Goal: Transaction & Acquisition: Purchase product/service

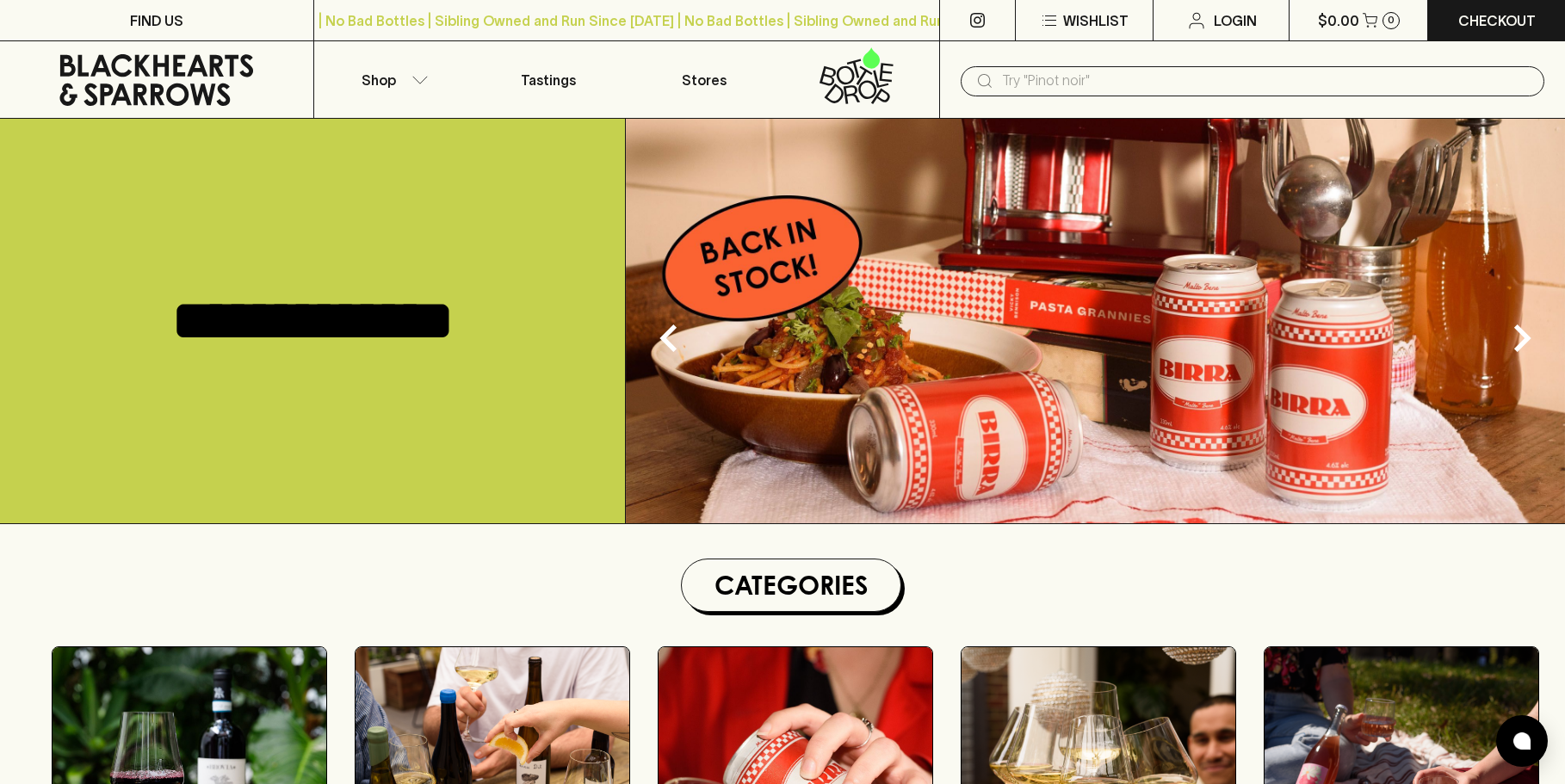
scroll to position [603, 0]
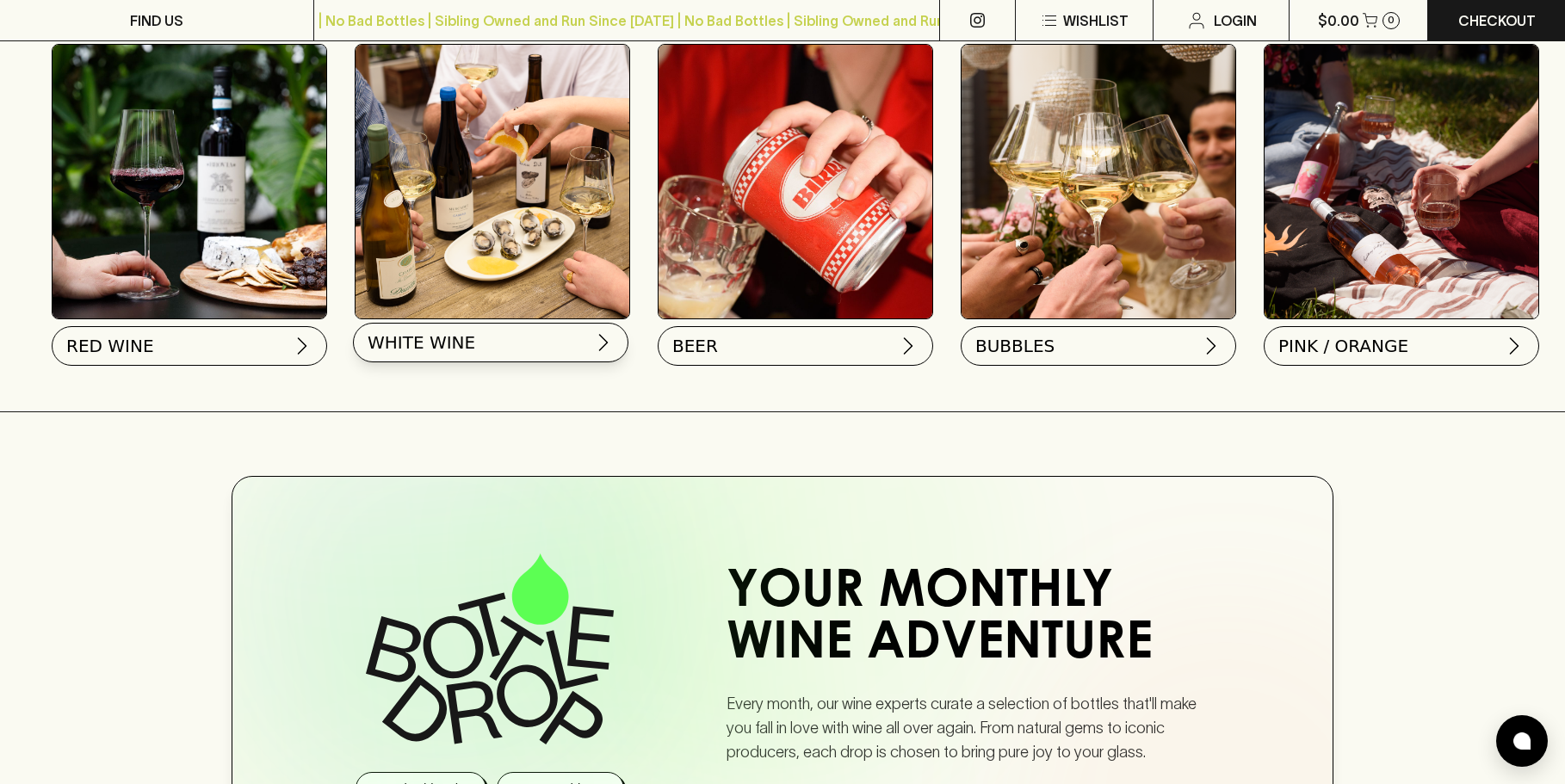
click at [435, 353] on span "WHITE WINE" at bounding box center [420, 342] width 108 height 24
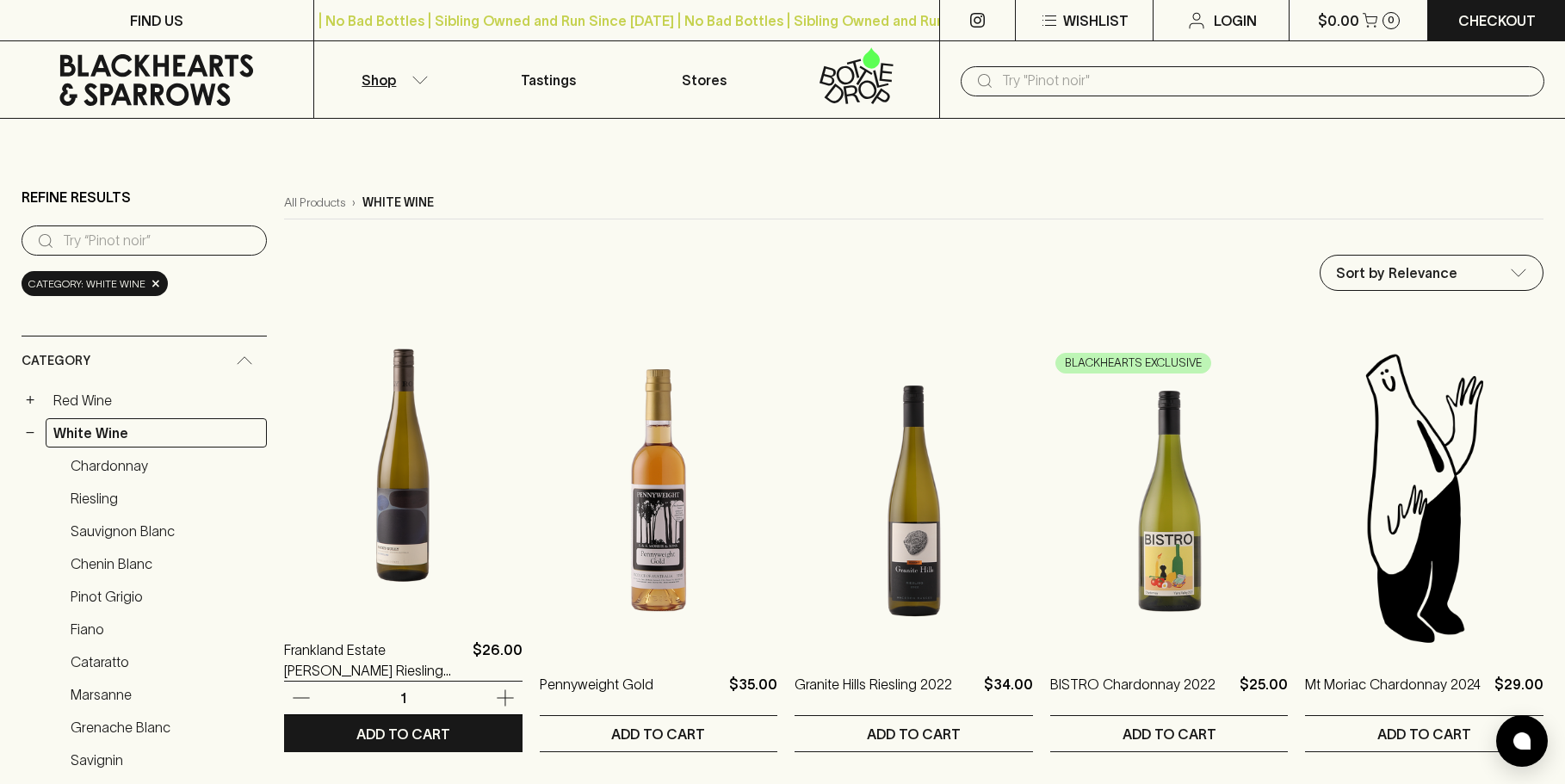
click at [380, 514] on img at bounding box center [404, 463] width 239 height 301
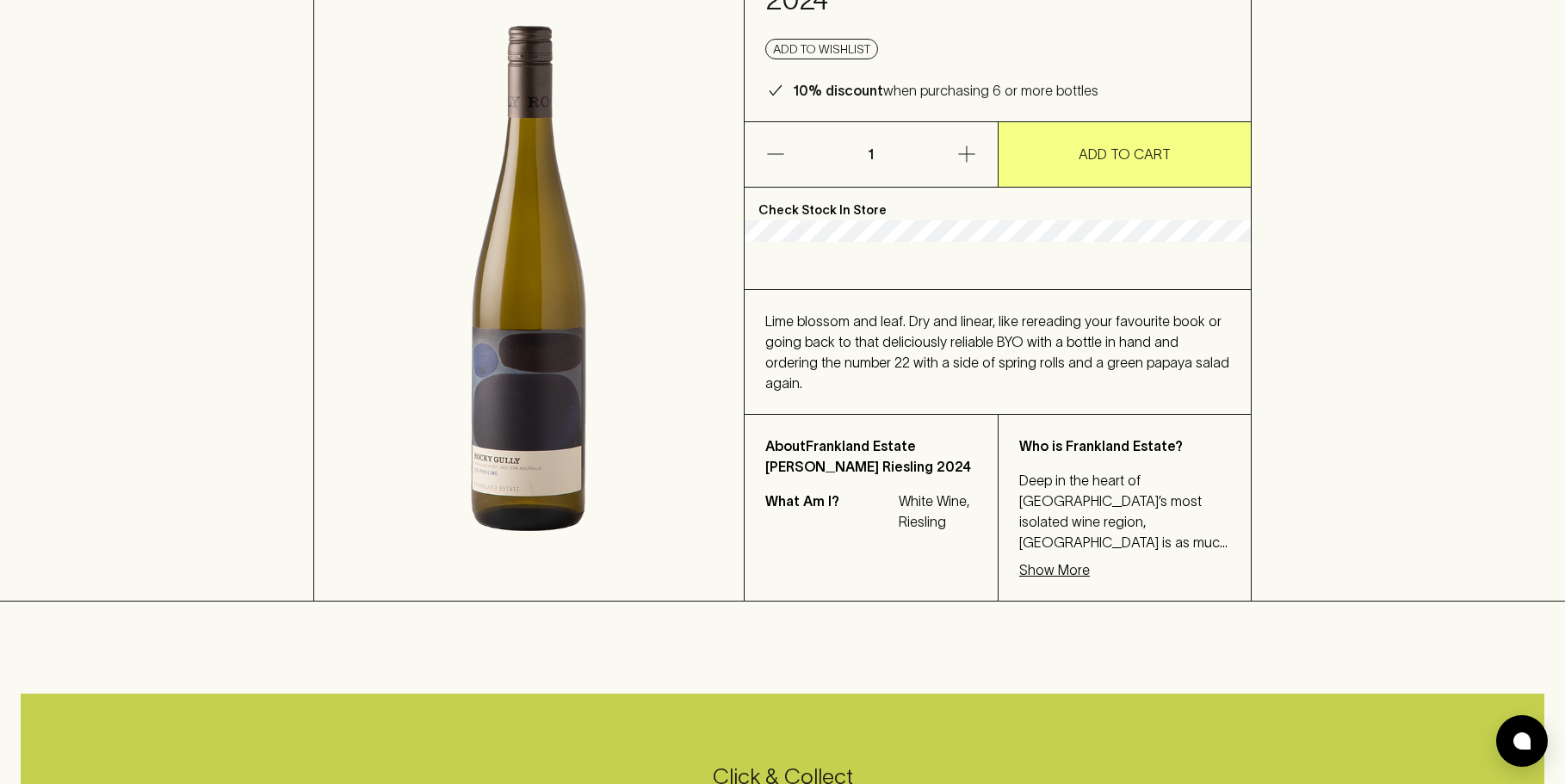
scroll to position [258, 0]
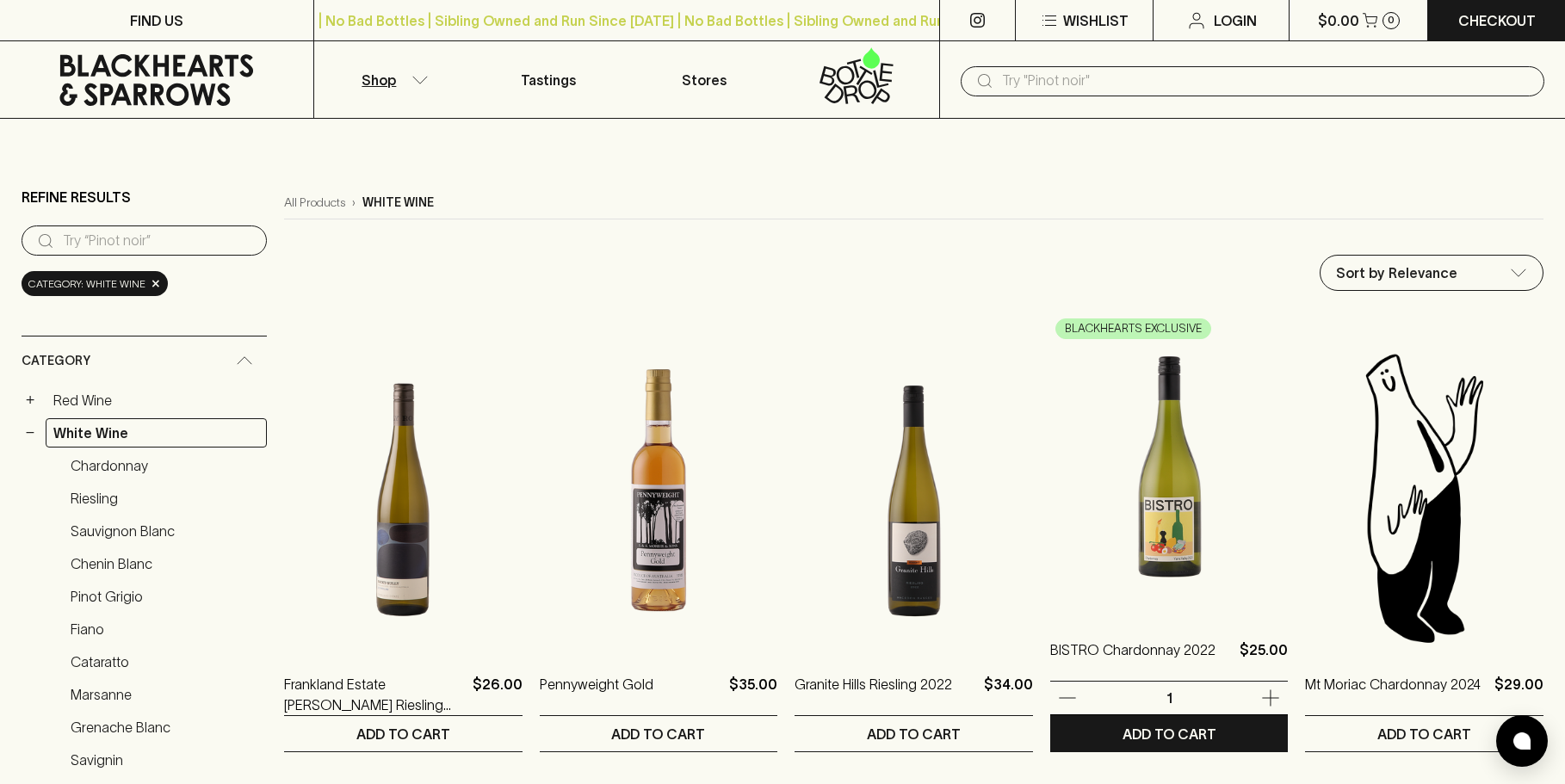
click at [1225, 552] on img at bounding box center [1169, 463] width 239 height 301
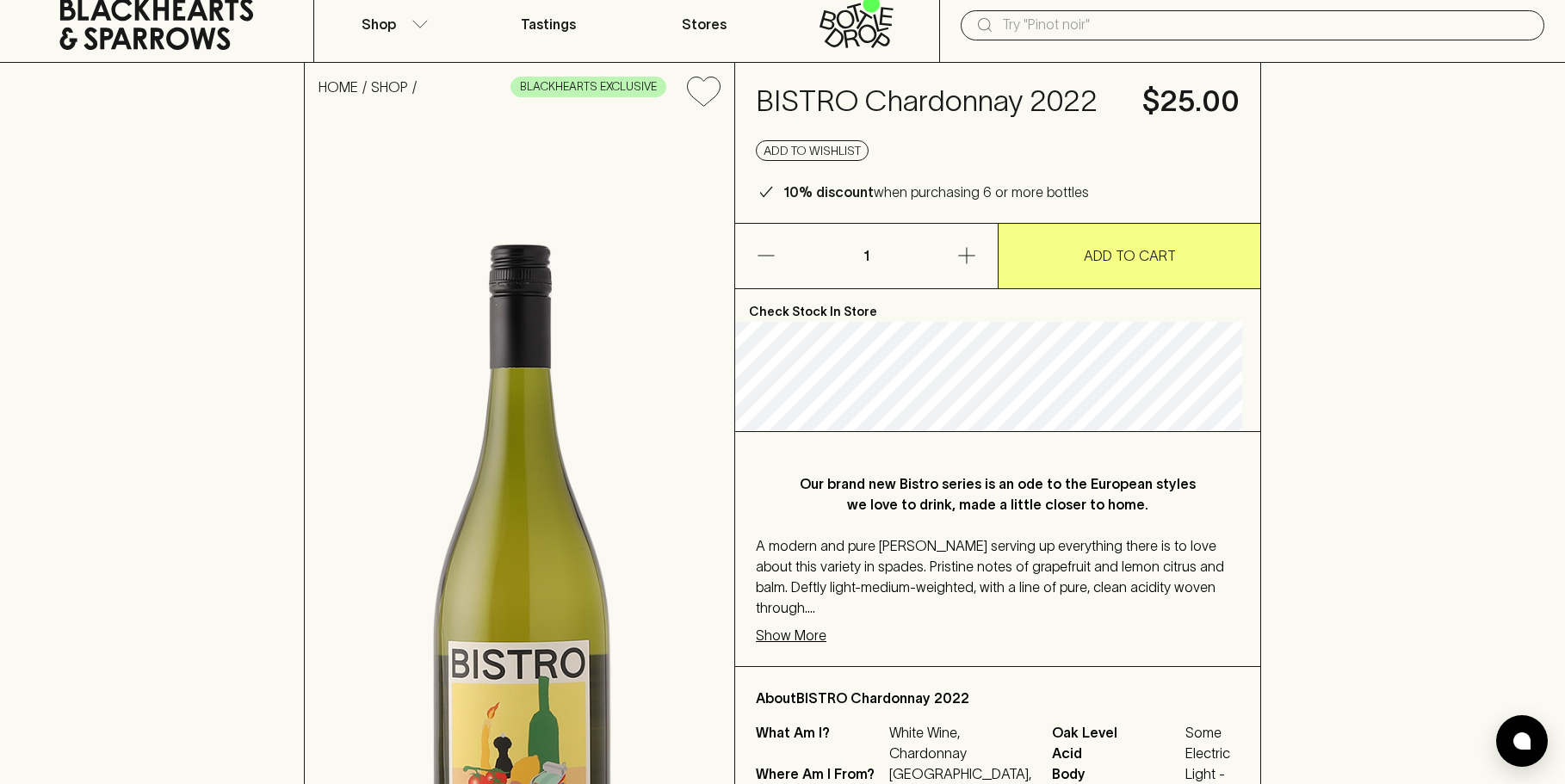
scroll to position [86, 0]
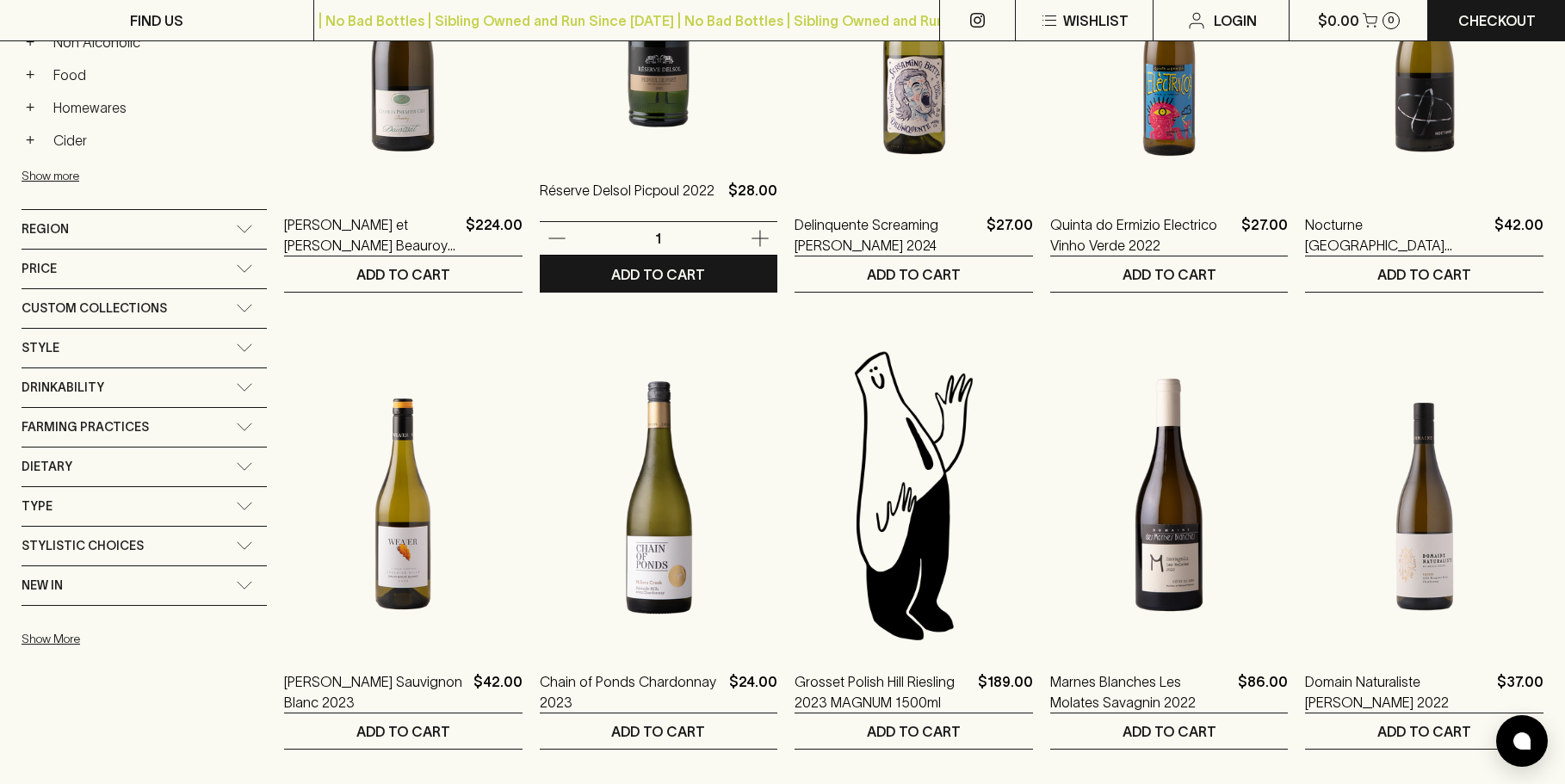
scroll to position [946, 0]
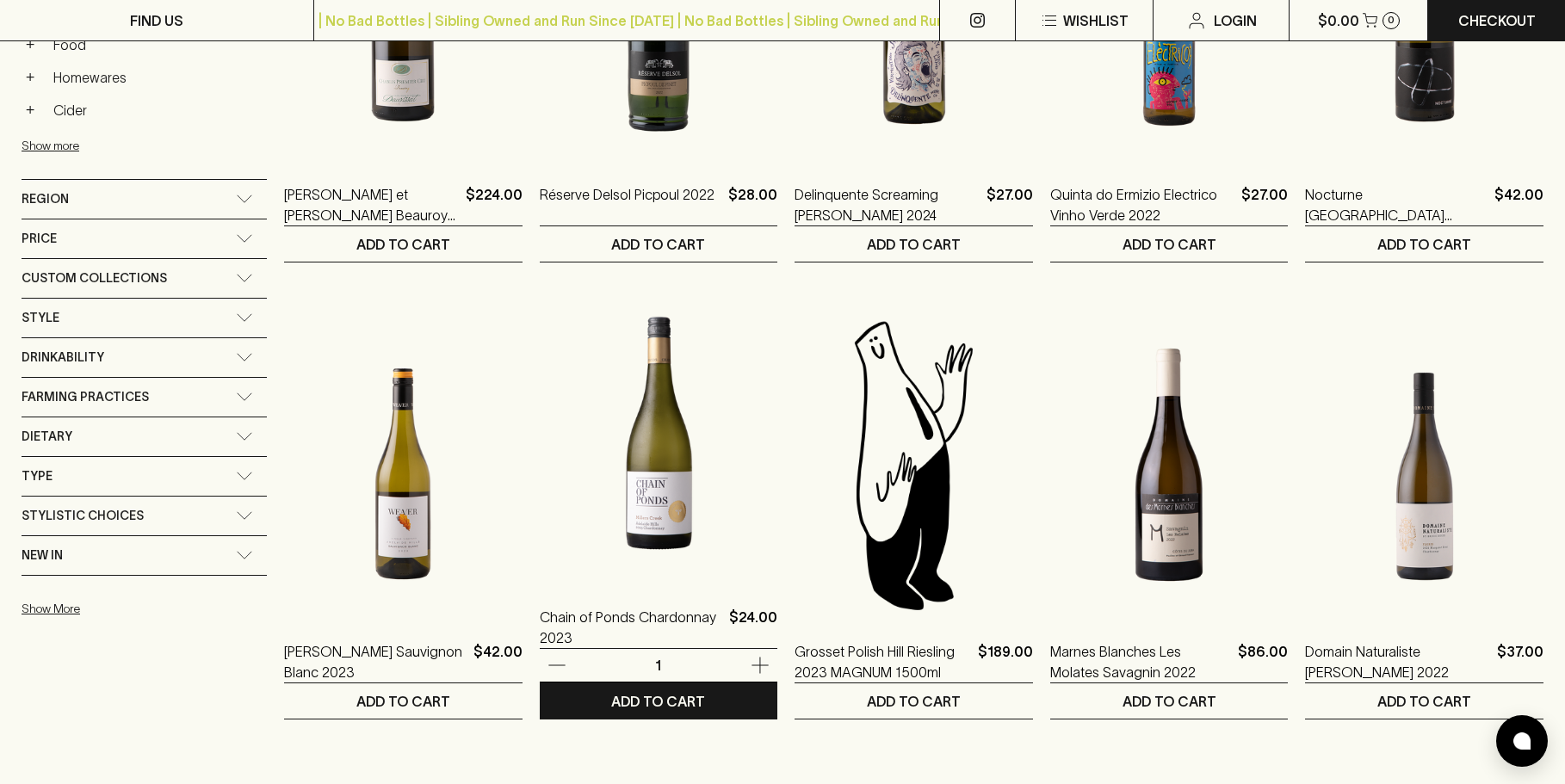
click at [631, 500] on img at bounding box center [659, 429] width 239 height 301
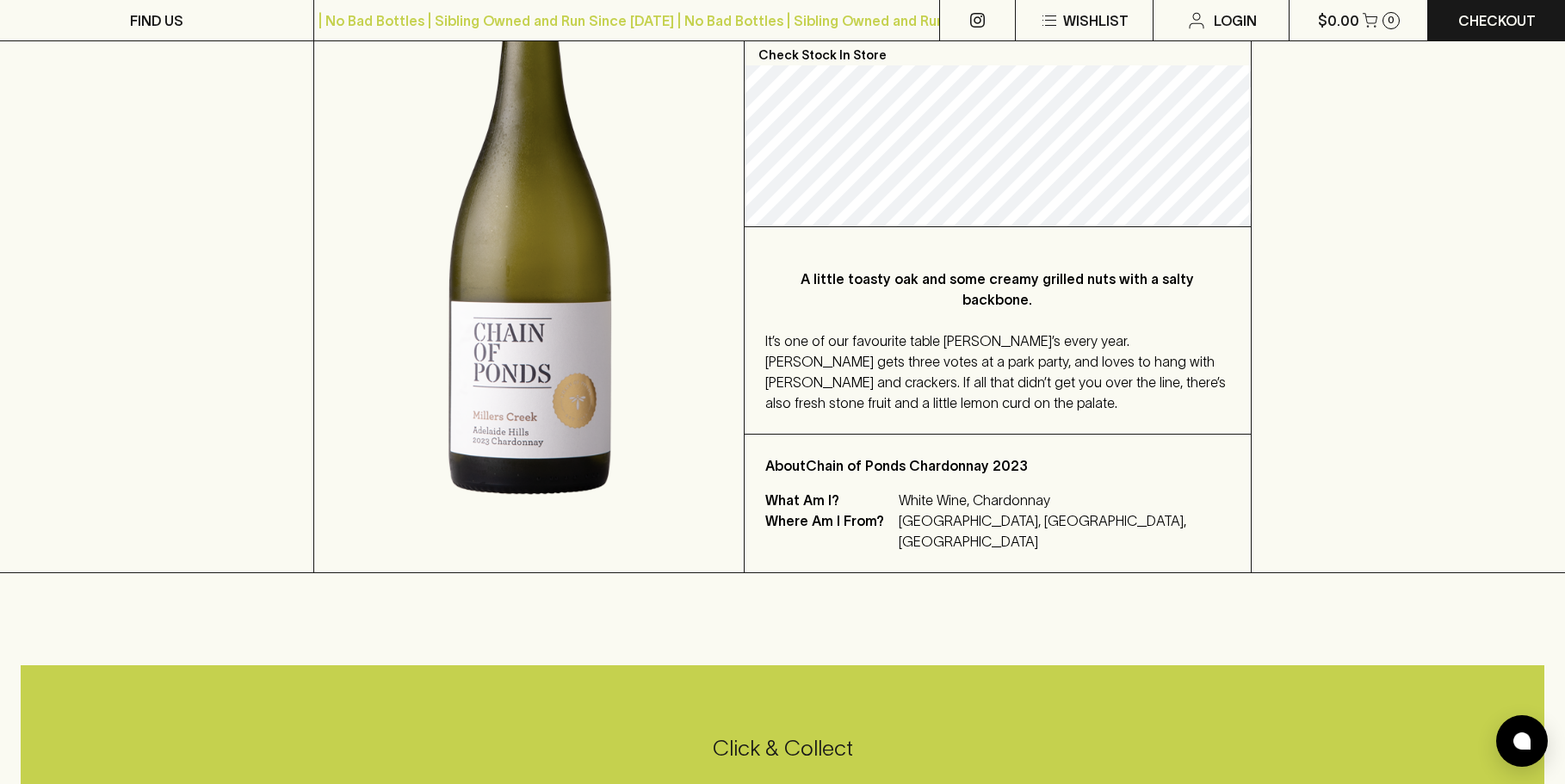
scroll to position [430, 0]
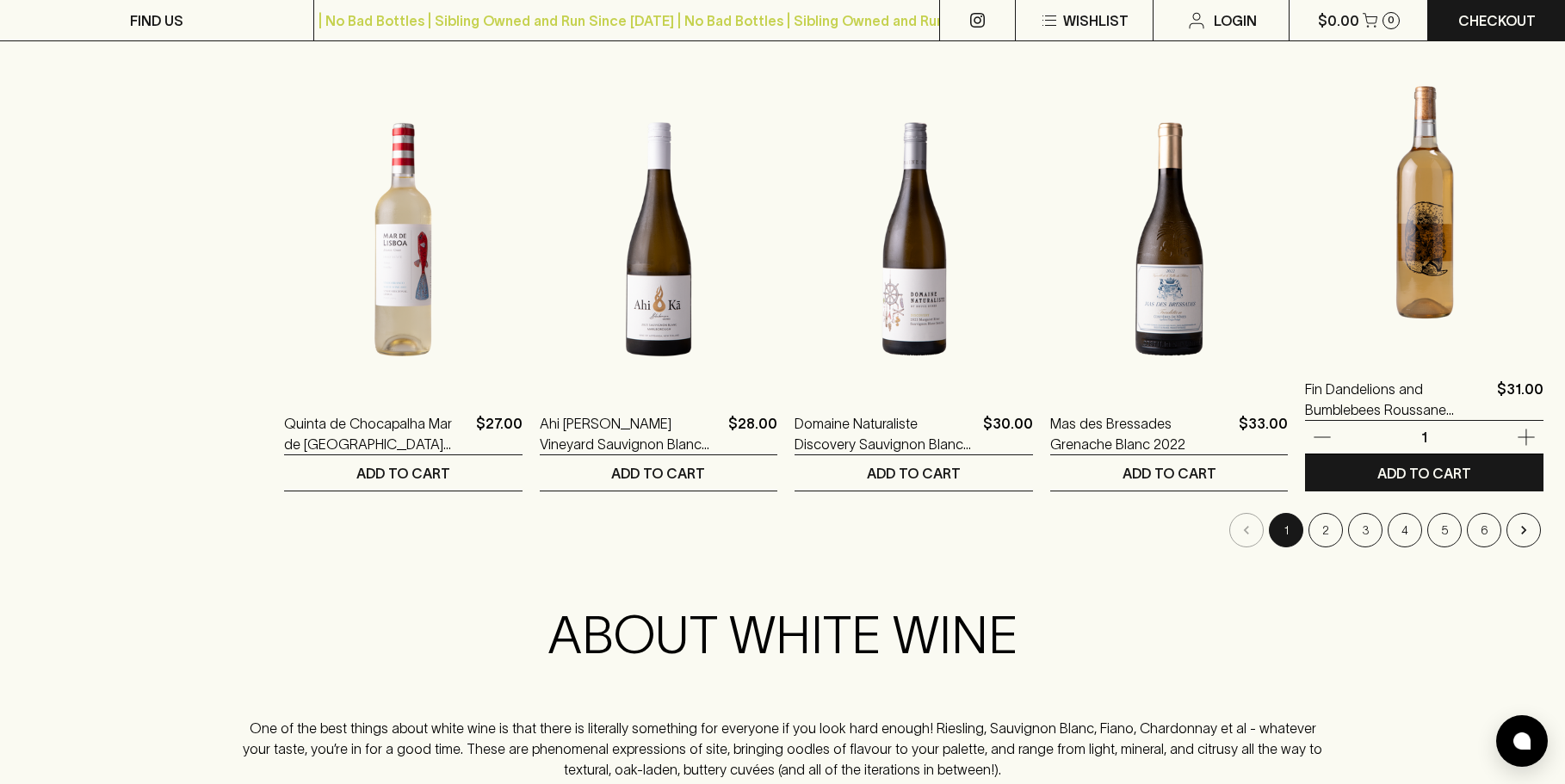
scroll to position [1978, 0]
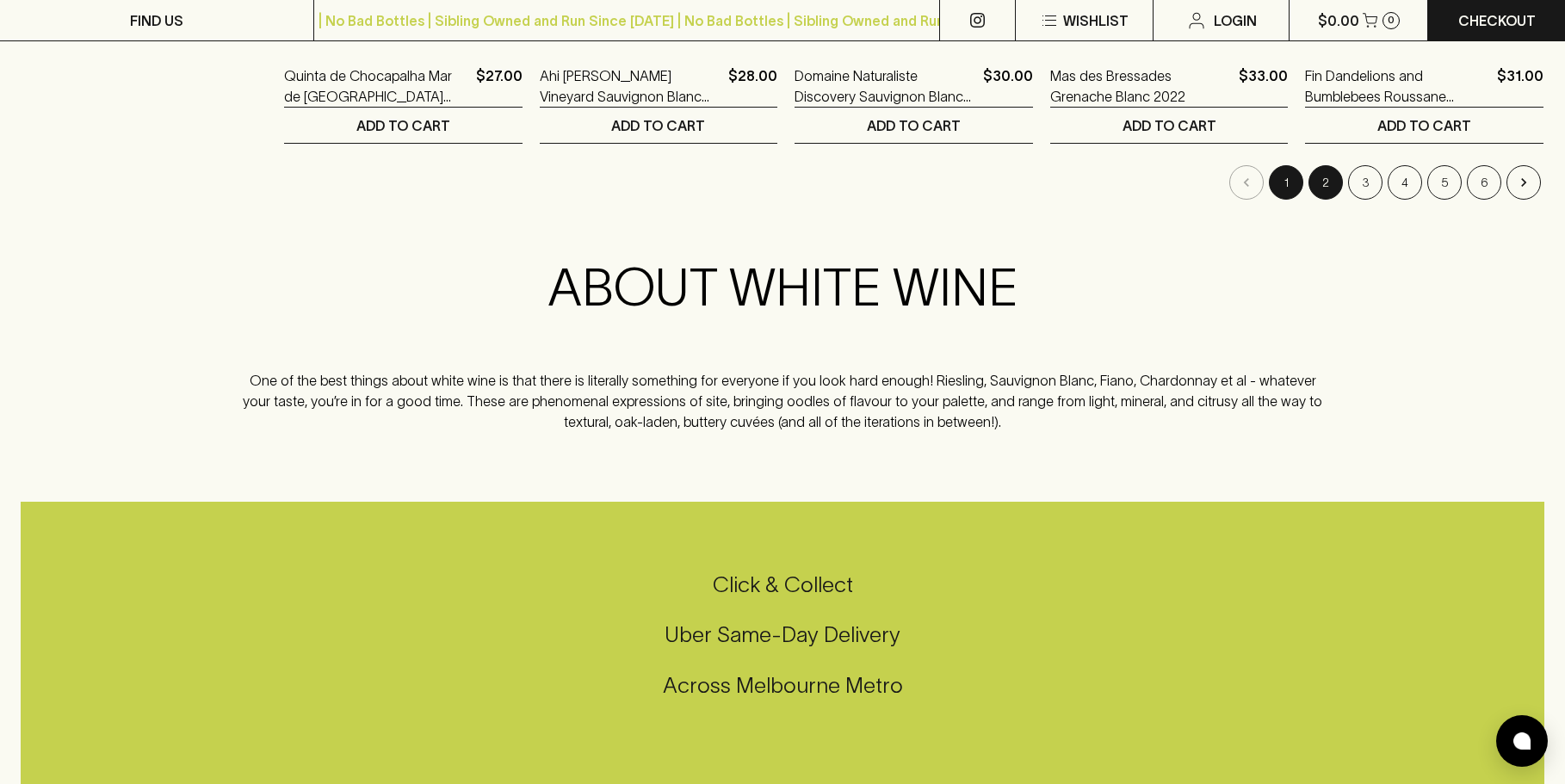
click at [1314, 192] on button "2" at bounding box center [1325, 181] width 35 height 35
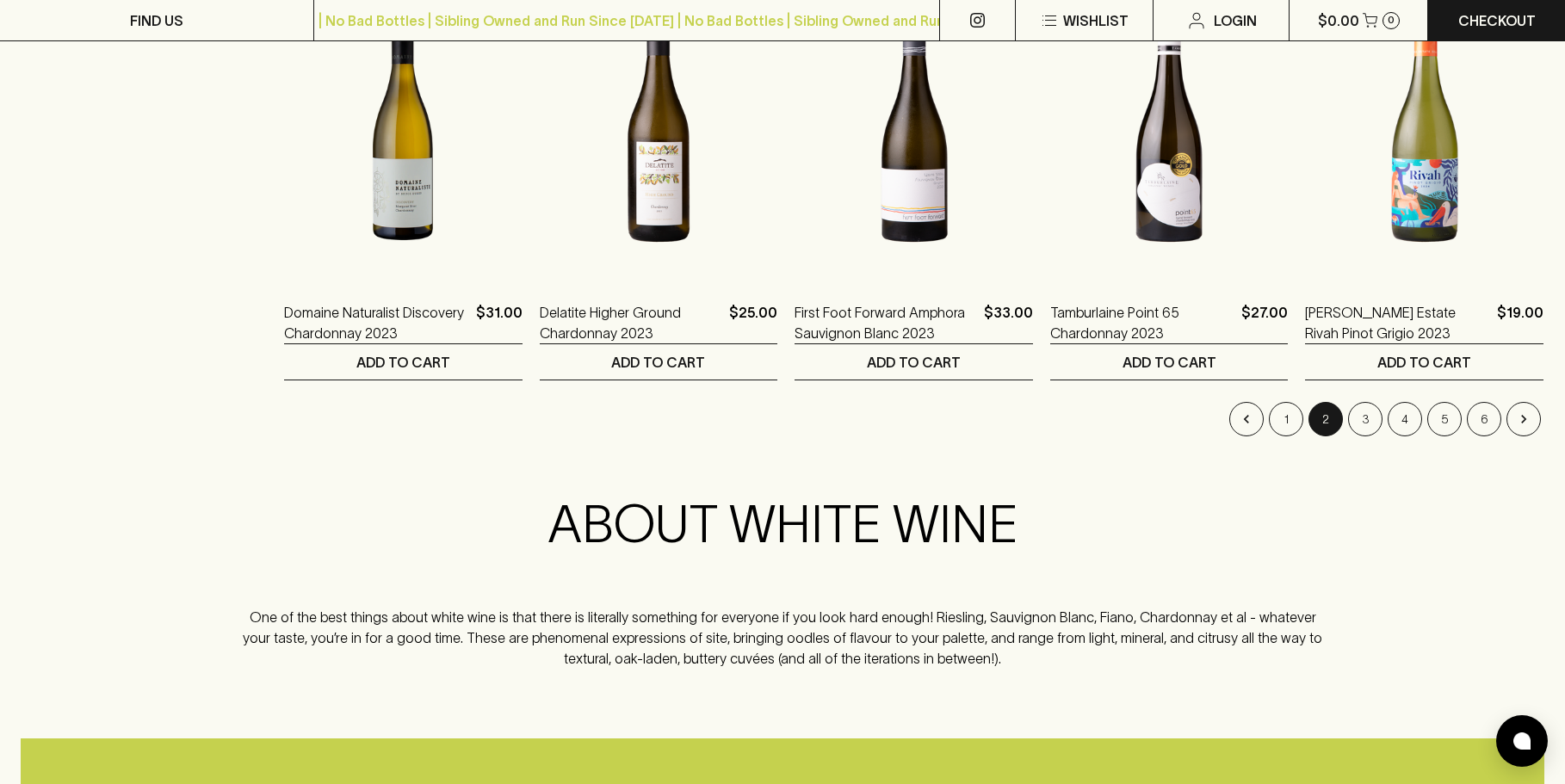
scroll to position [1634, 0]
